Goal: Task Accomplishment & Management: Use online tool/utility

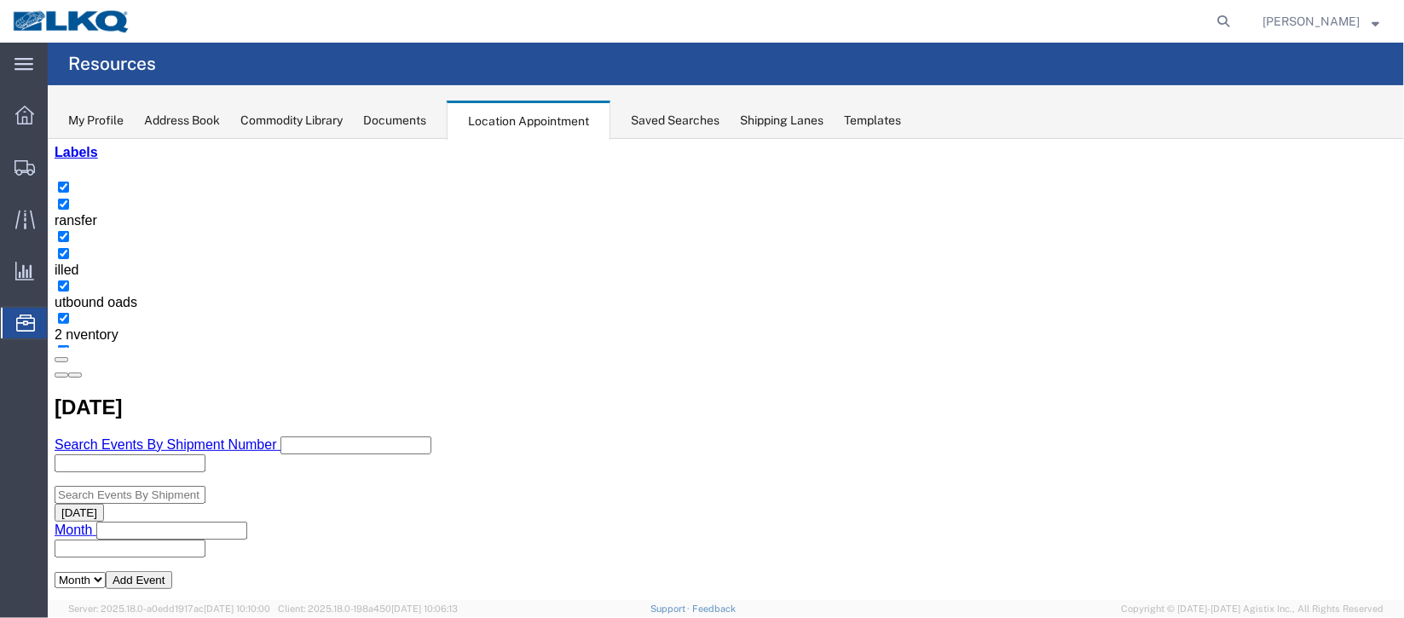
scroll to position [383, 0]
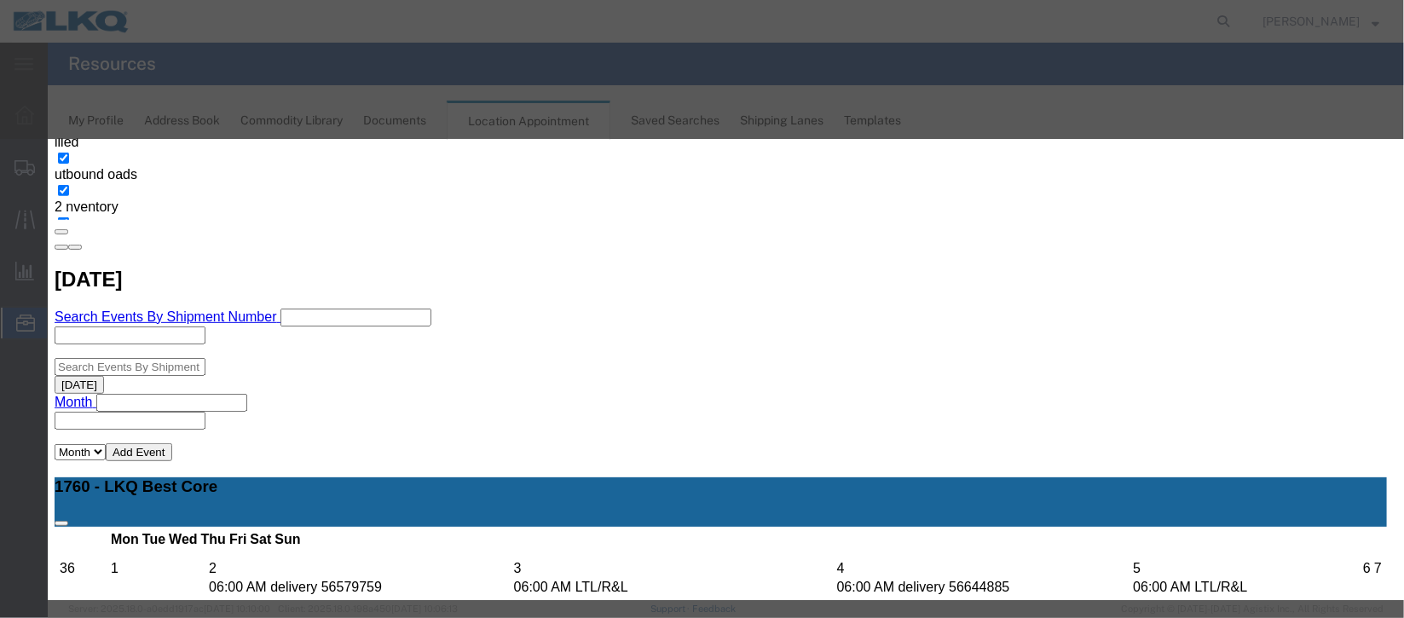
scroll to position [217, 0]
type input "de"
select select "40"
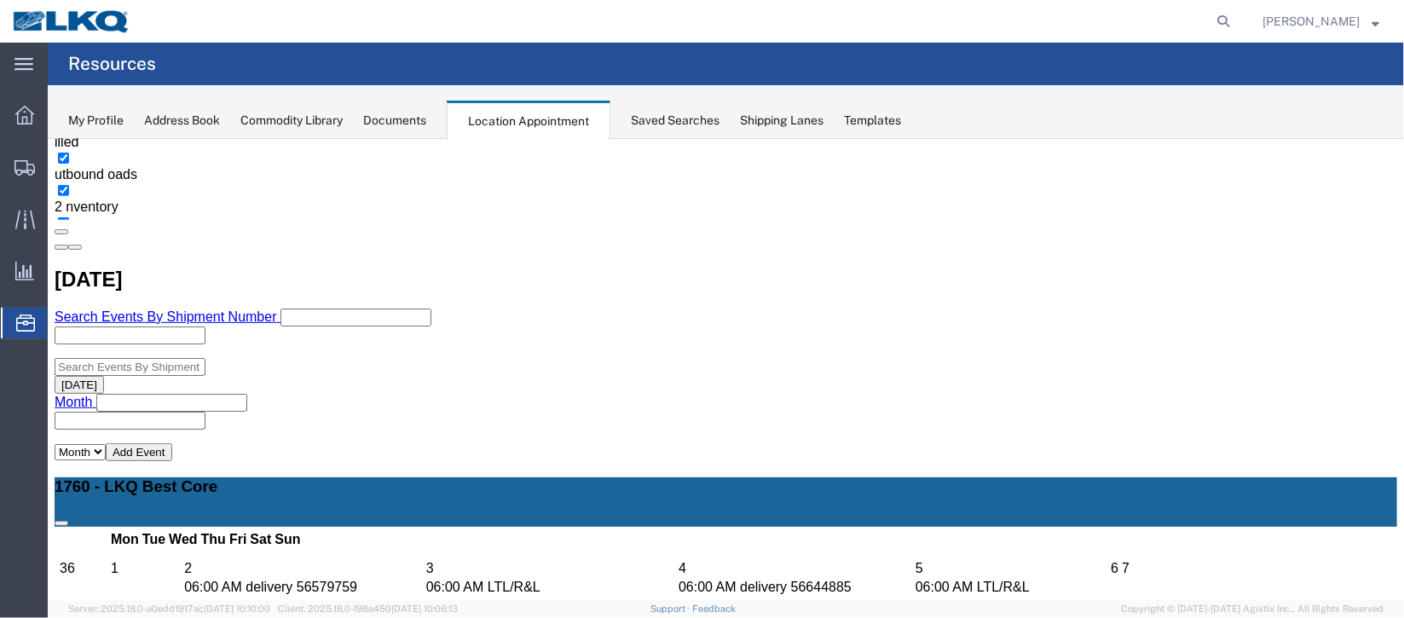
scroll to position [0, 0]
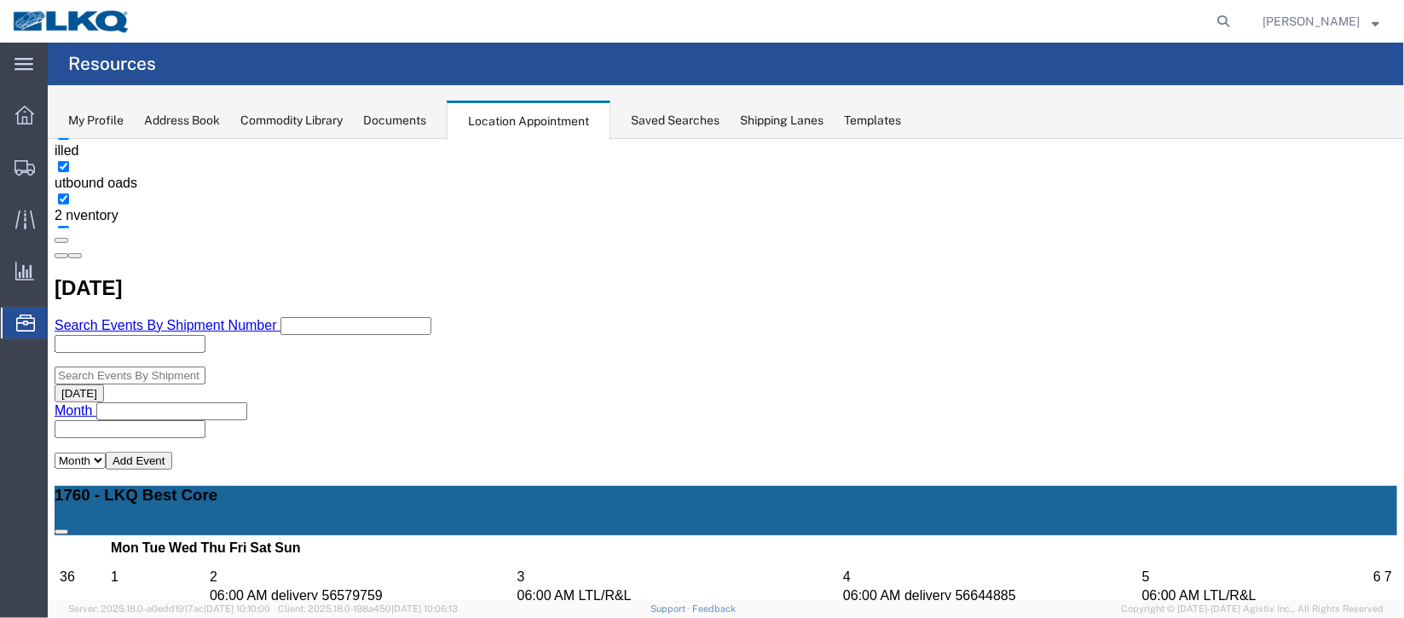
scroll to position [511, 0]
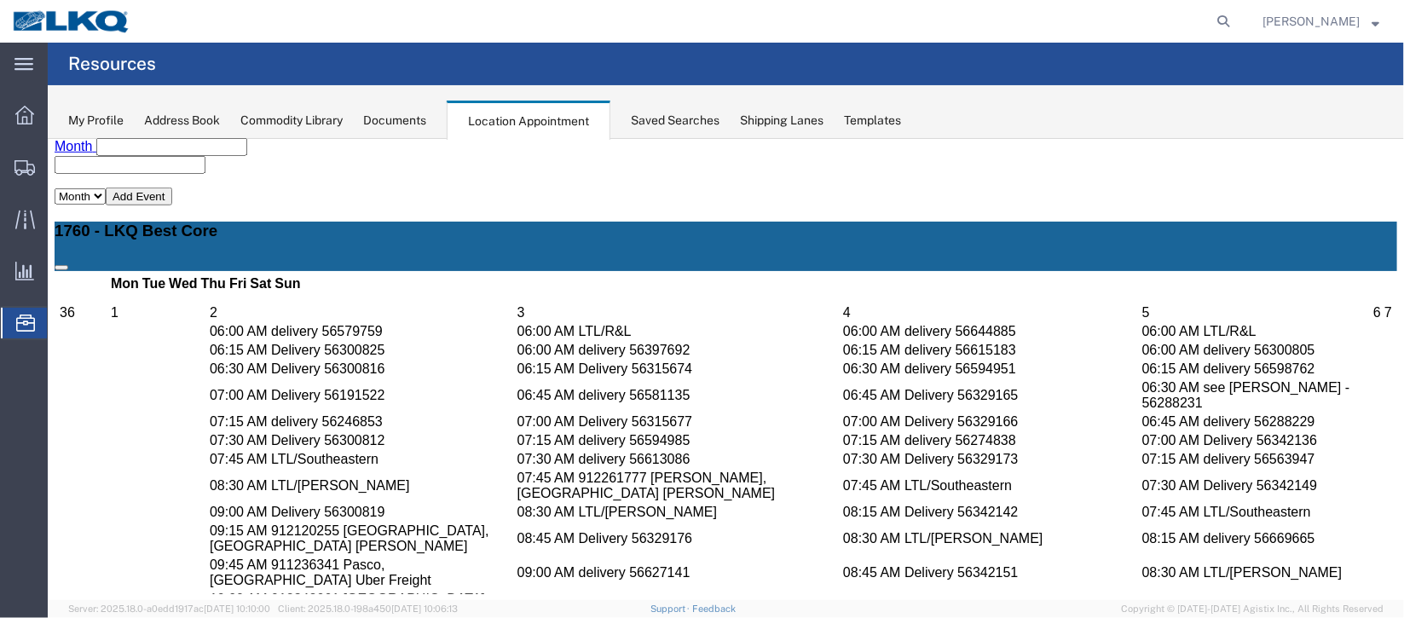
scroll to position [767, 0]
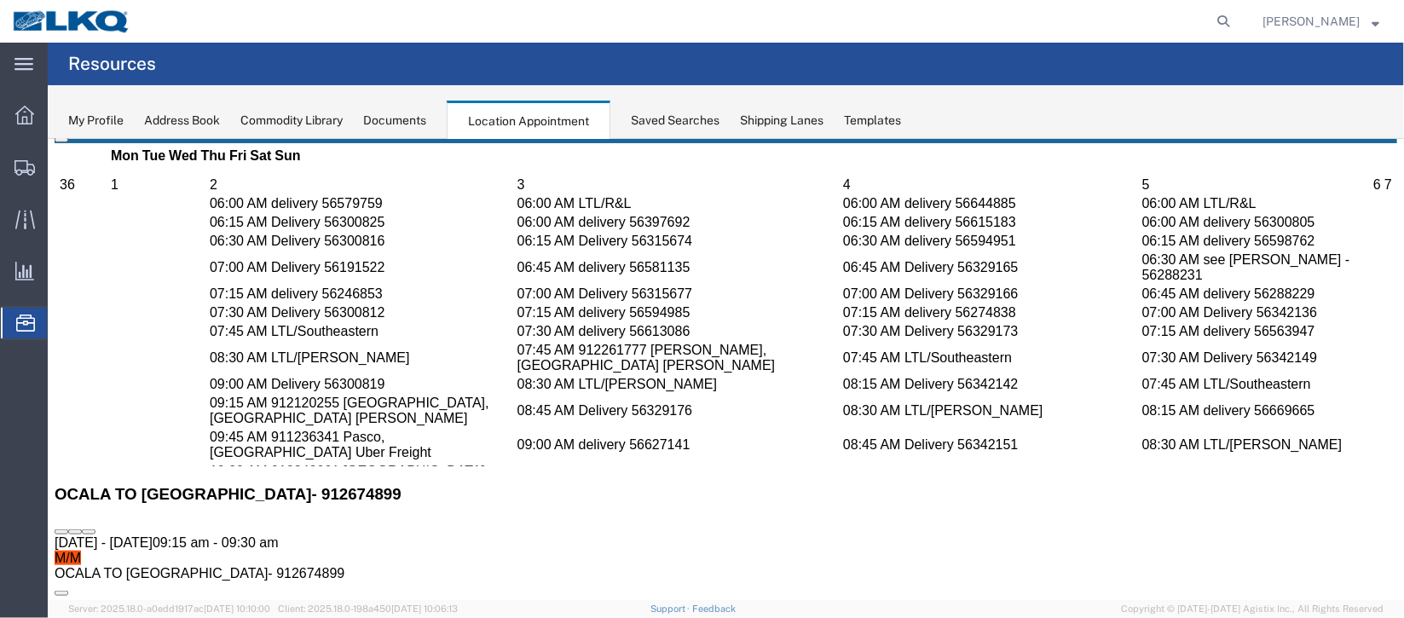
click at [95, 529] on button at bounding box center [88, 531] width 14 height 5
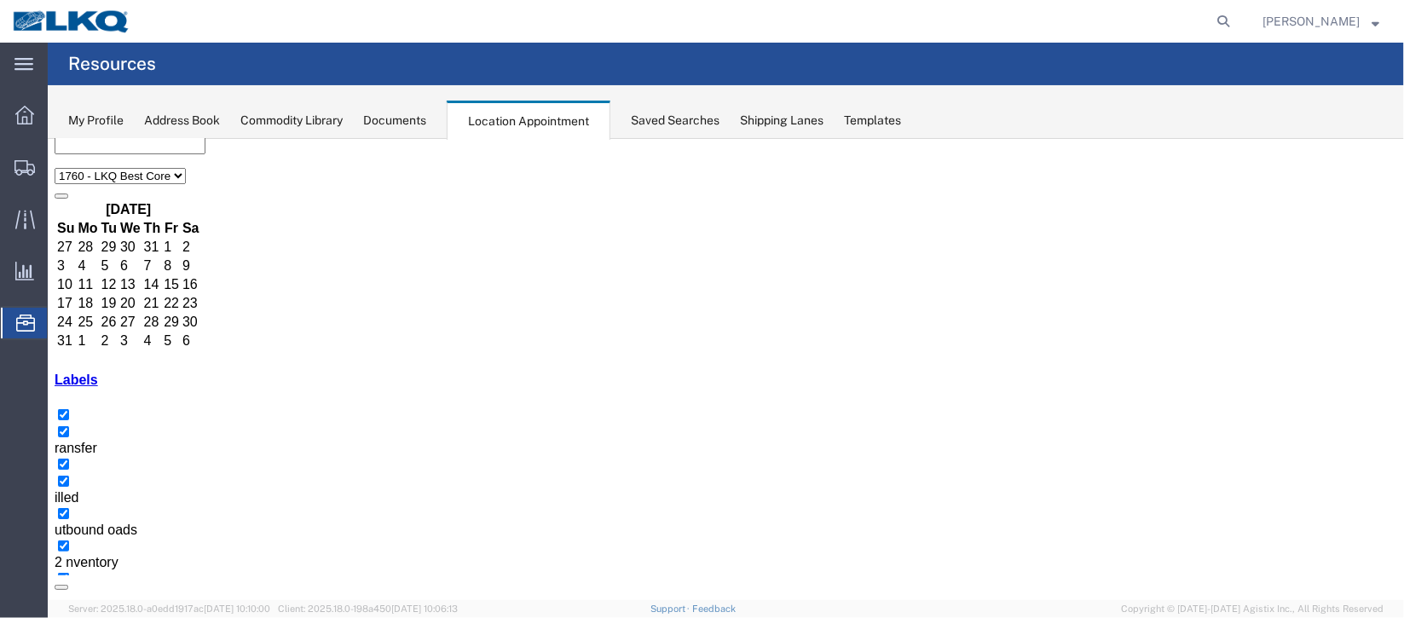
scroll to position [0, 0]
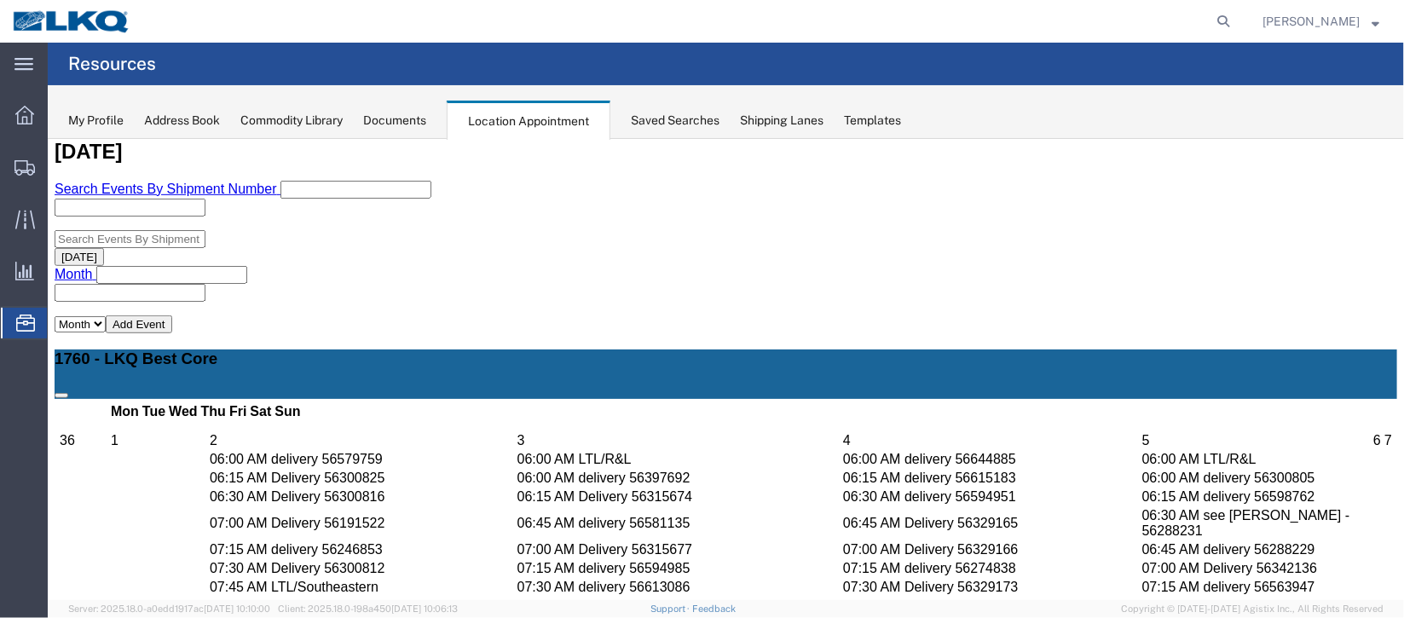
scroll to position [255, 0]
